Goal: Transaction & Acquisition: Purchase product/service

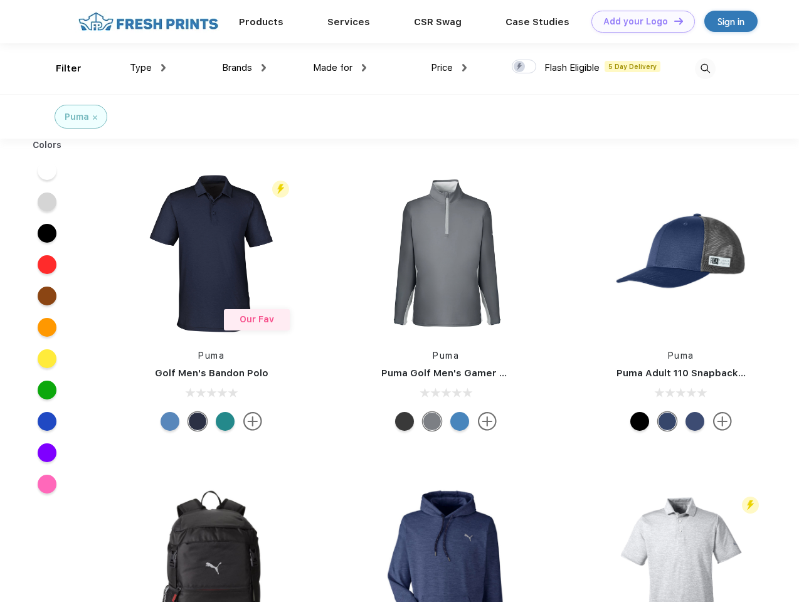
click at [639, 21] on link "Add your Logo Design Tool" at bounding box center [643, 22] width 103 height 22
click at [0, 0] on div "Design Tool" at bounding box center [0, 0] width 0 height 0
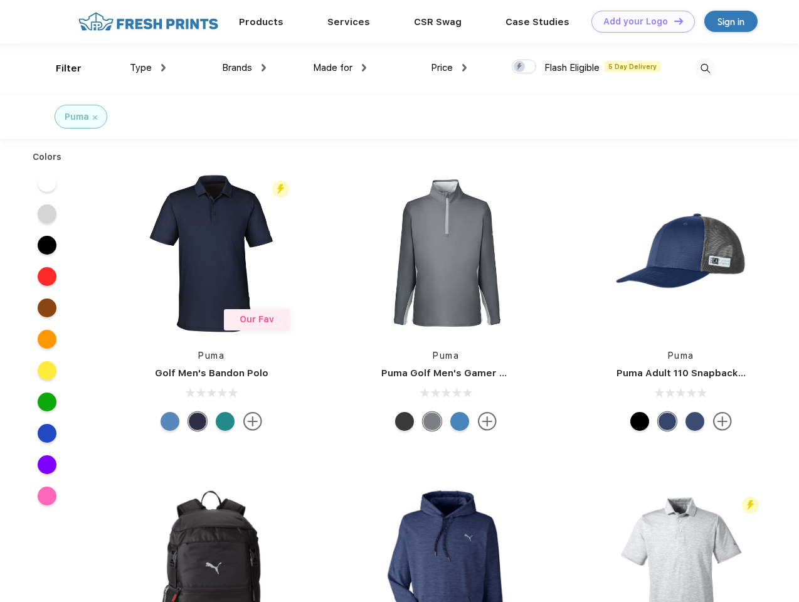
click at [673, 21] on link "Add your Logo Design Tool" at bounding box center [643, 22] width 103 height 22
click at [60, 68] on div "Filter" at bounding box center [69, 68] width 26 height 14
click at [148, 68] on span "Type" at bounding box center [141, 67] width 22 height 11
click at [244, 68] on span "Brands" at bounding box center [237, 67] width 30 height 11
click at [340, 68] on span "Made for" at bounding box center [333, 67] width 40 height 11
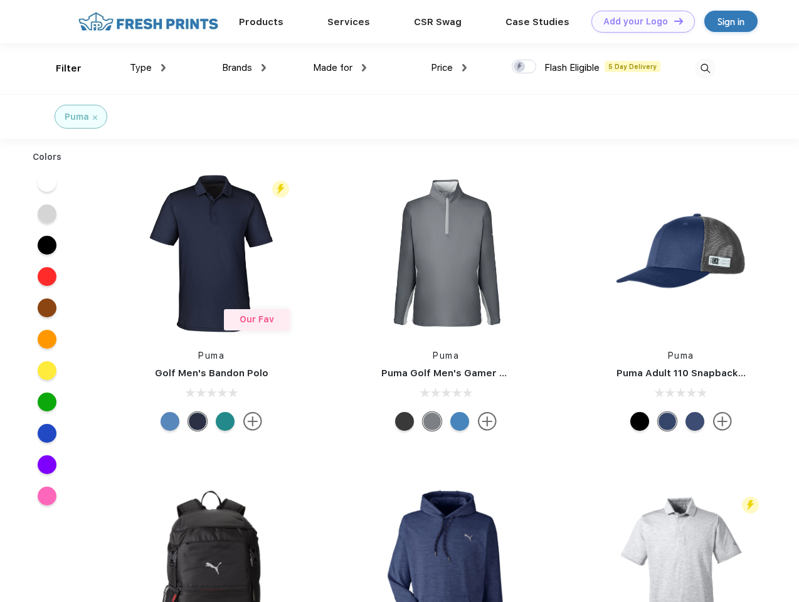
click at [449, 68] on span "Price" at bounding box center [442, 67] width 22 height 11
click at [524, 67] on div at bounding box center [524, 67] width 24 height 14
click at [520, 67] on input "checkbox" at bounding box center [516, 63] width 8 height 8
click at [705, 68] on img at bounding box center [705, 68] width 21 height 21
